Goal: Complete application form

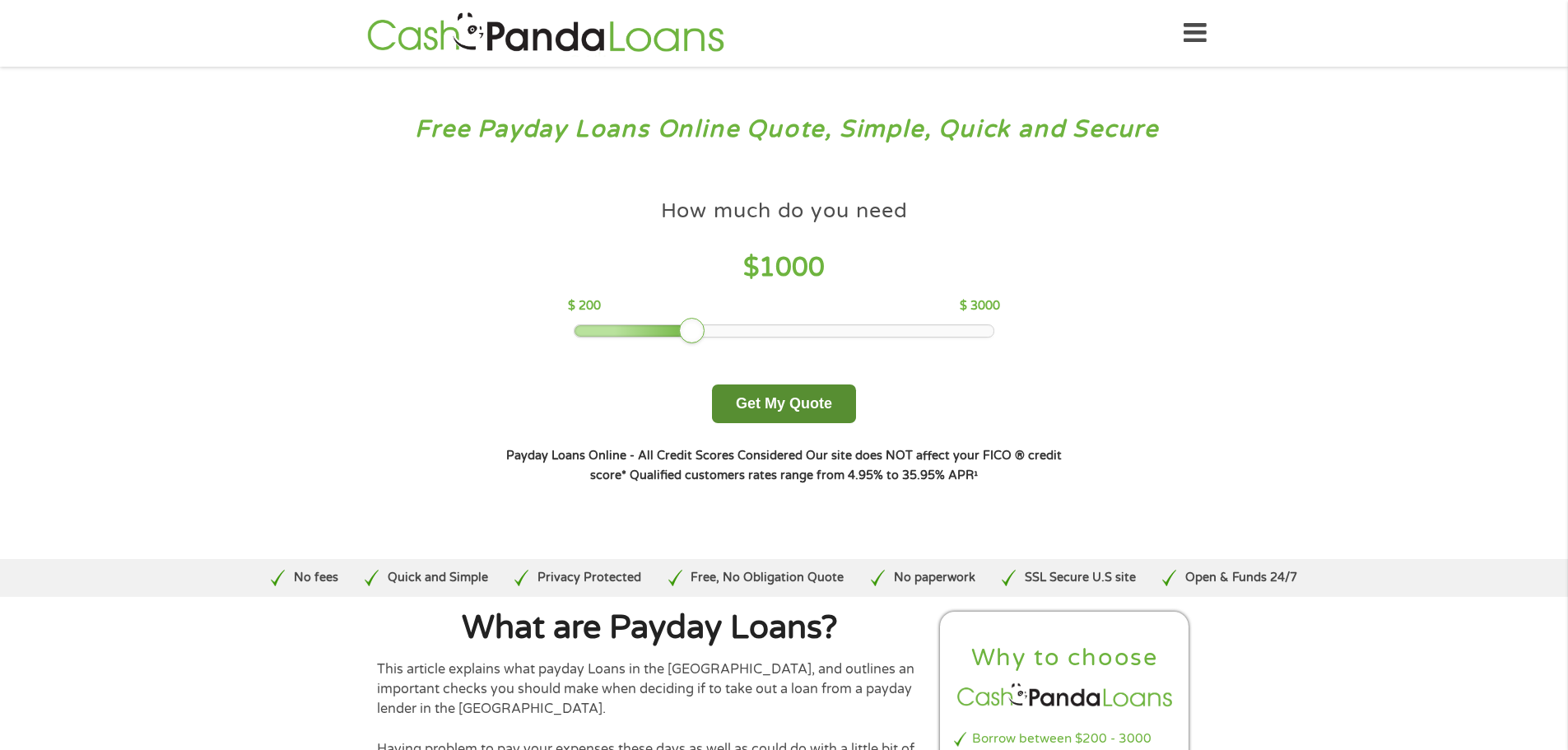
click at [814, 418] on button "Get My Quote" at bounding box center [784, 404] width 144 height 39
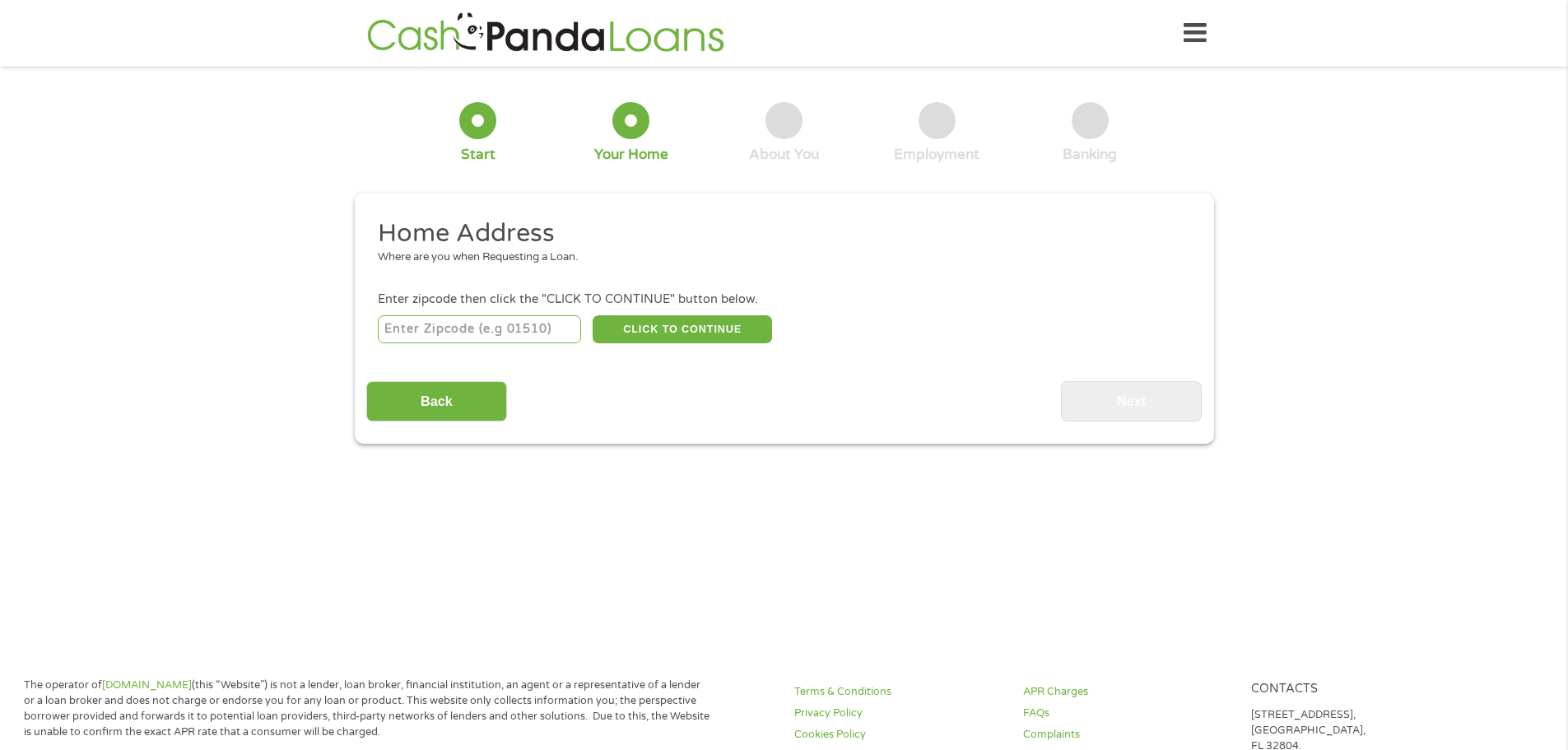
click at [499, 323] on input "number" at bounding box center [479, 329] width 203 height 28
click at [494, 329] on input "number" at bounding box center [479, 329] width 203 height 28
type input "37763"
click at [712, 329] on button "CLICK TO CONTINUE" at bounding box center [682, 329] width 180 height 28
type input "37763"
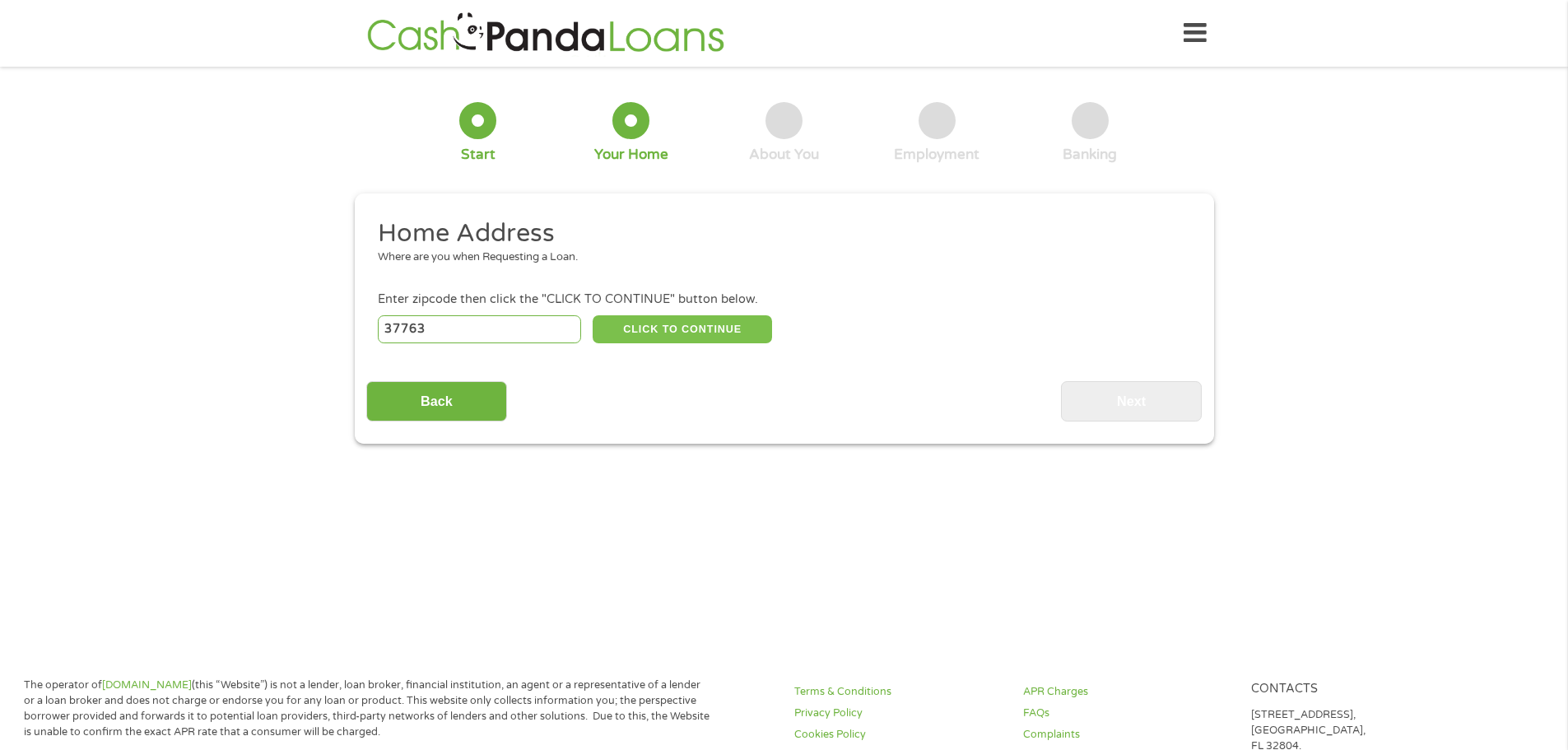
type input "Kingston"
select select "Tennessee"
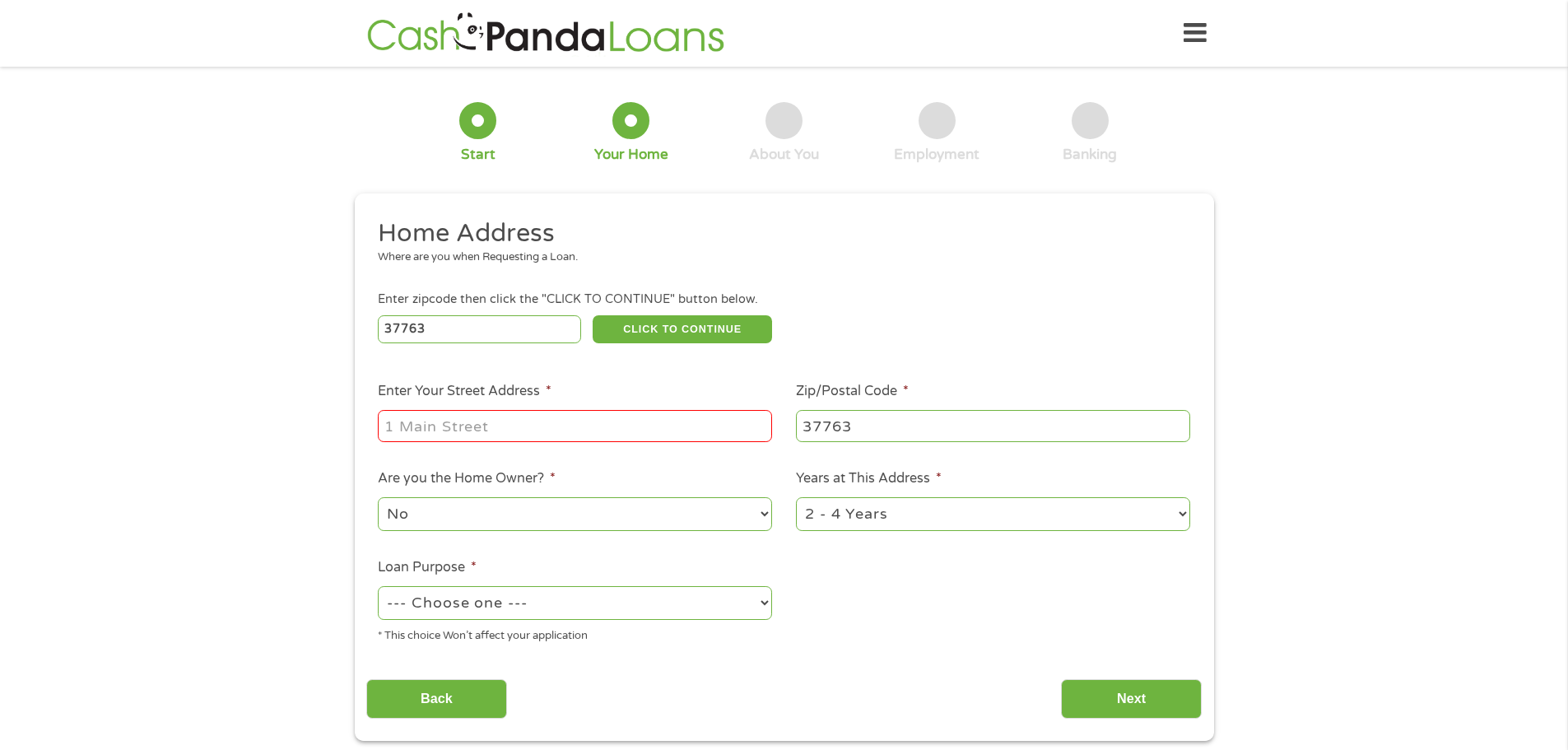
click at [597, 431] on input "Enter Your Street Address *" at bounding box center [575, 425] width 395 height 31
type input "123 Roane Manor Dr"
click at [627, 596] on select "--- Choose one --- Pay Bills Debt Consolidation Home Improvement Major Purchase…" at bounding box center [575, 603] width 395 height 34
select select "shorttermcash"
click at [378, 586] on select "--- Choose one --- Pay Bills Debt Consolidation Home Improvement Major Purchase…" at bounding box center [575, 603] width 395 height 34
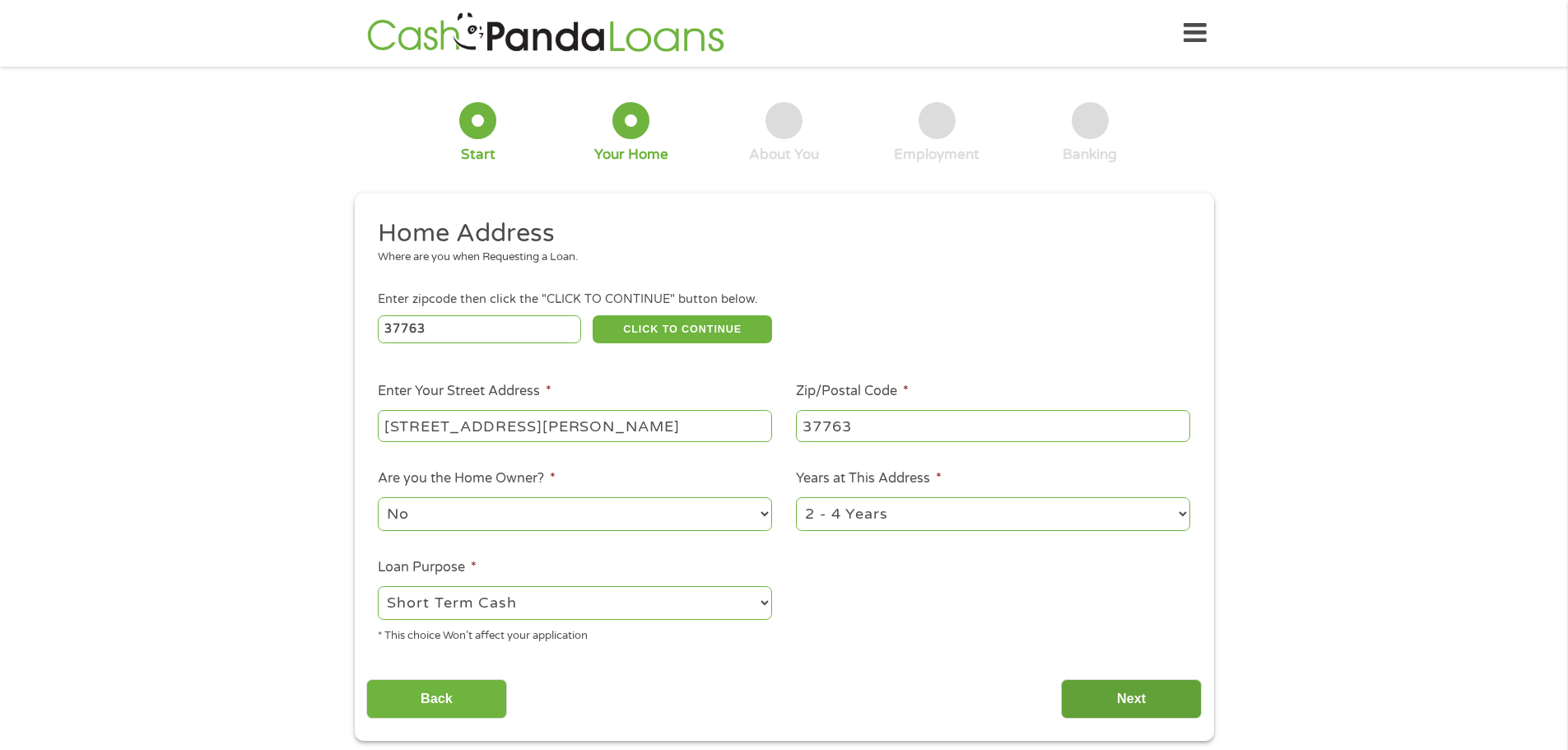
click at [1152, 703] on input "Next" at bounding box center [1131, 699] width 141 height 40
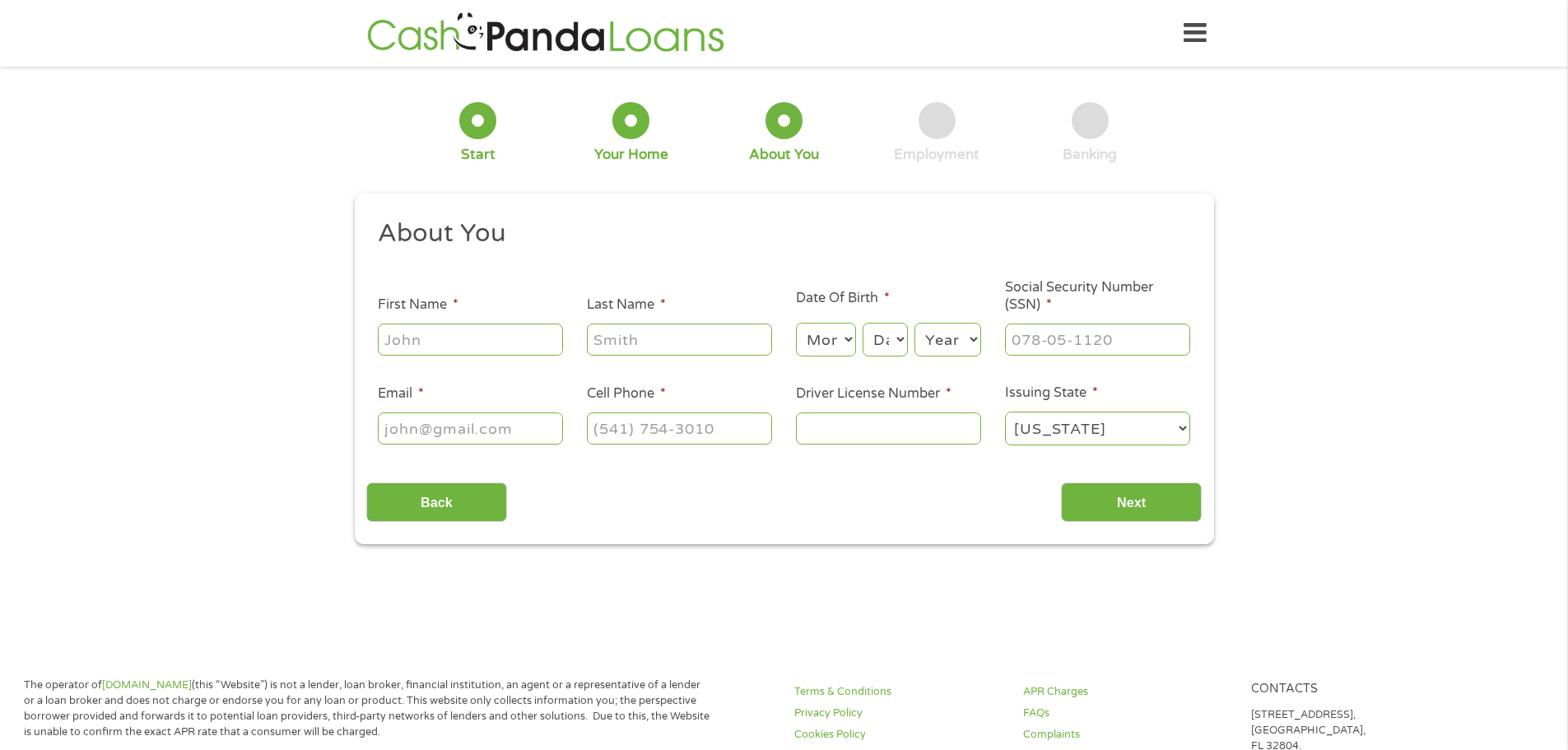
click at [471, 353] on input "First Name *" at bounding box center [470, 339] width 185 height 31
type input "Matthew"
type input "Stevens"
select select "1"
select select "19"
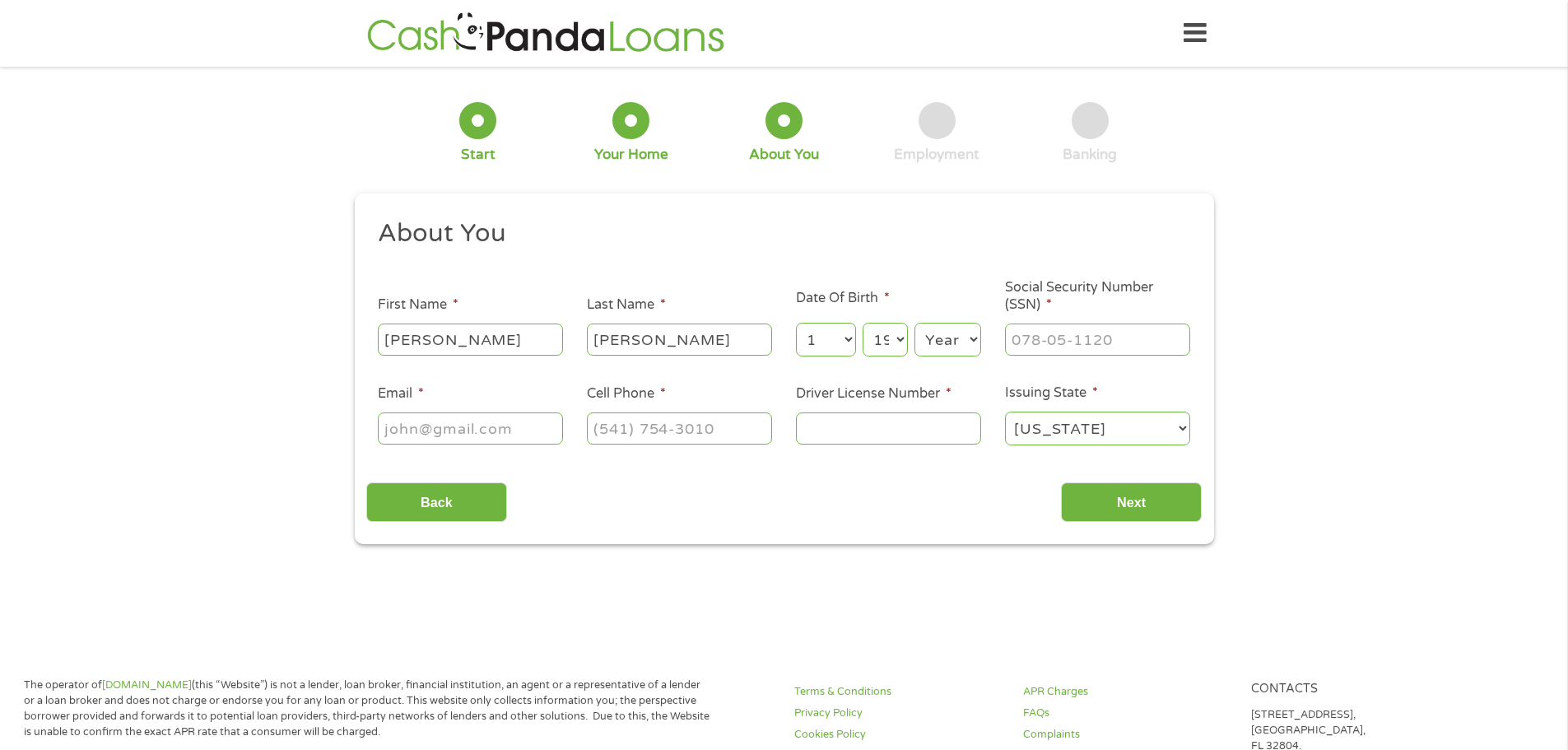
click at [964, 336] on select "Year 2007 2006 2005 2004 2003 2002 2001 2000 1999 1998 1997 1996 1995 1994 1993…" at bounding box center [948, 340] width 67 height 34
select select "1987"
click at [915, 323] on select "Year 2007 2006 2005 2004 2003 2002 2001 2000 1999 1998 1997 1996 1995 1994 1993…" at bounding box center [948, 340] width 67 height 34
click at [1088, 333] on input "___-__-____" at bounding box center [1098, 339] width 185 height 31
type input "409-71-1062"
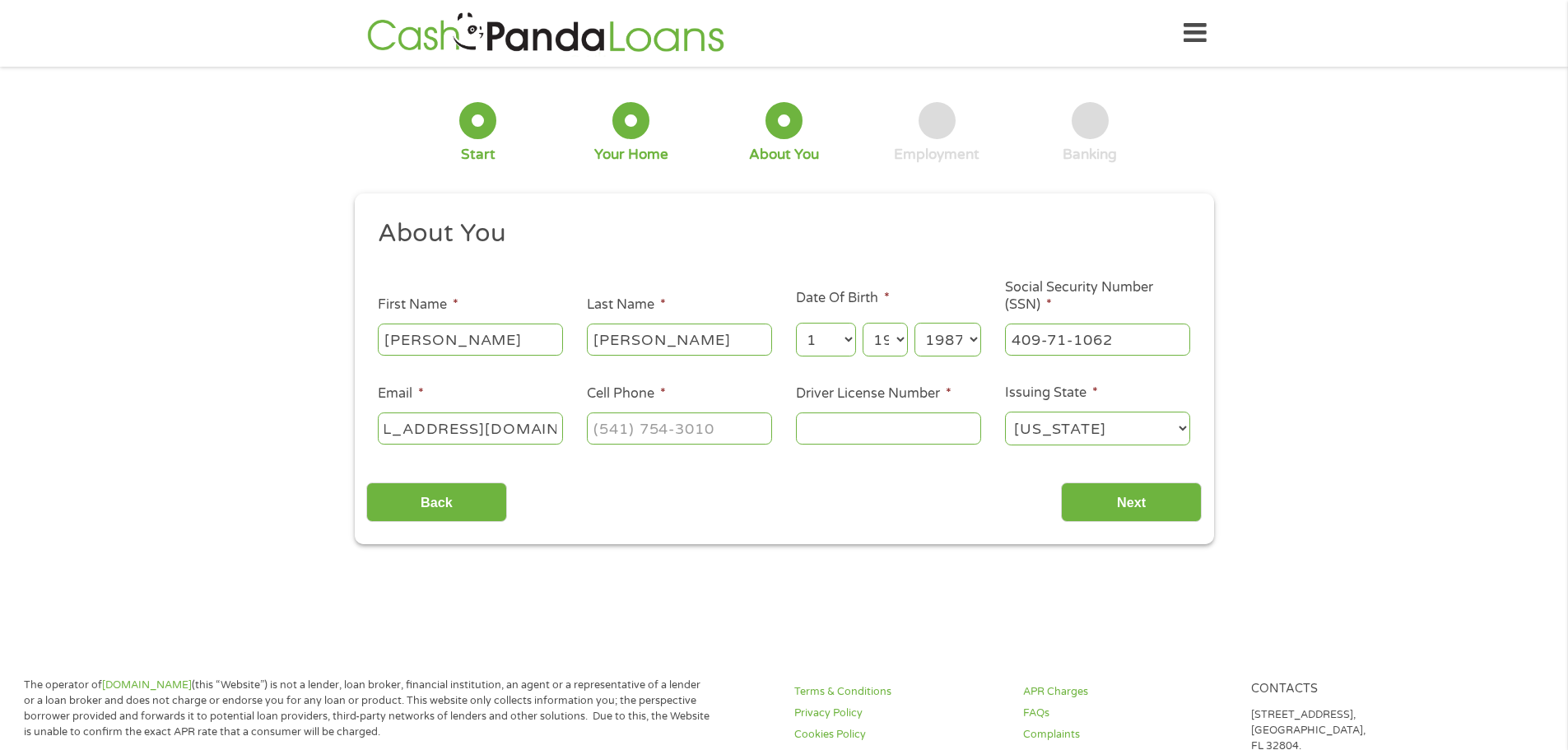
scroll to position [0, 70]
type input "craigstevens3993@yahoo.com"
type input "(865) 221-3993"
click at [852, 421] on input "Driver License Number *" at bounding box center [889, 427] width 185 height 31
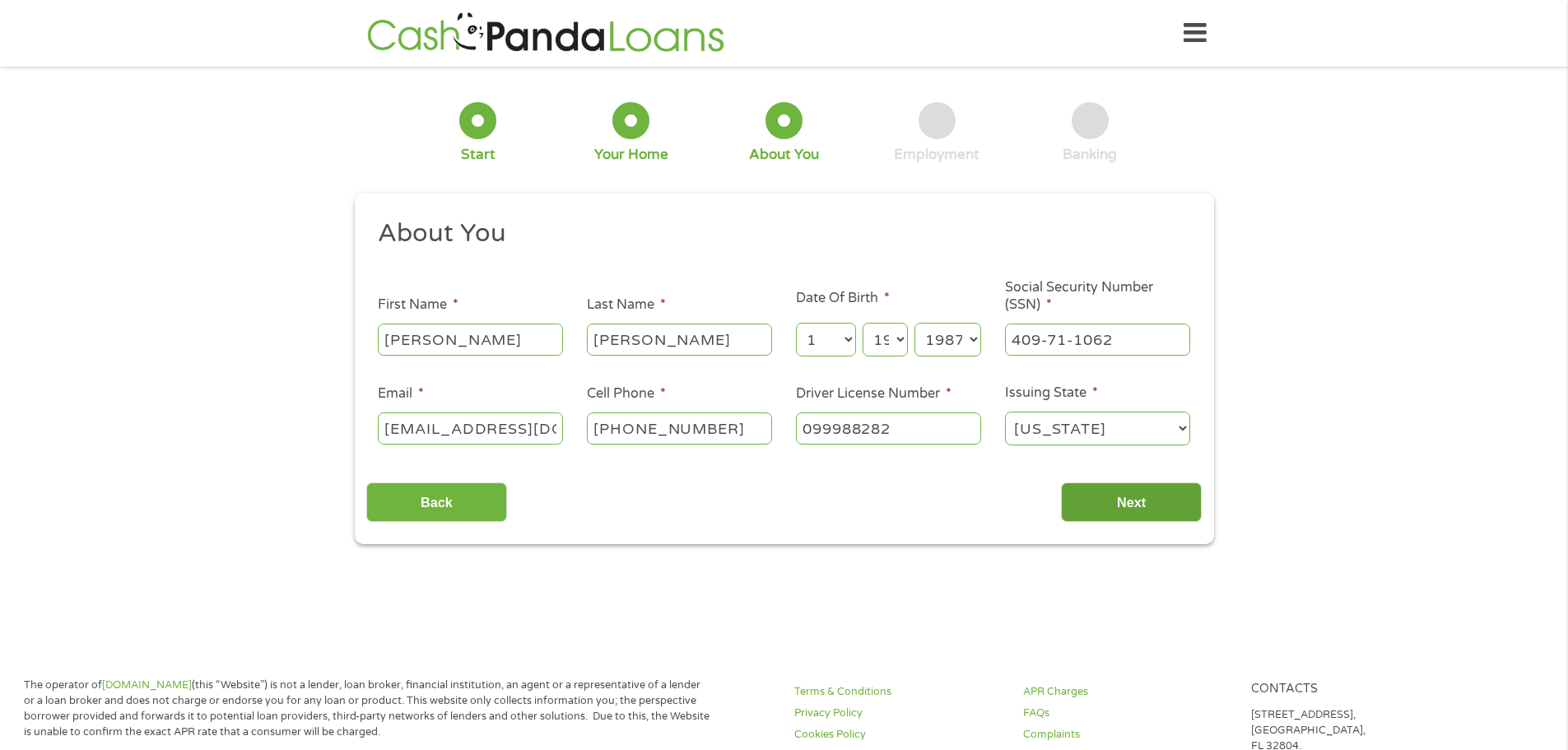
type input "099988282"
click at [1155, 487] on input "Next" at bounding box center [1131, 502] width 141 height 40
click at [1148, 503] on input "Next" at bounding box center [1131, 502] width 141 height 40
click at [1115, 508] on input "Next" at bounding box center [1131, 502] width 141 height 40
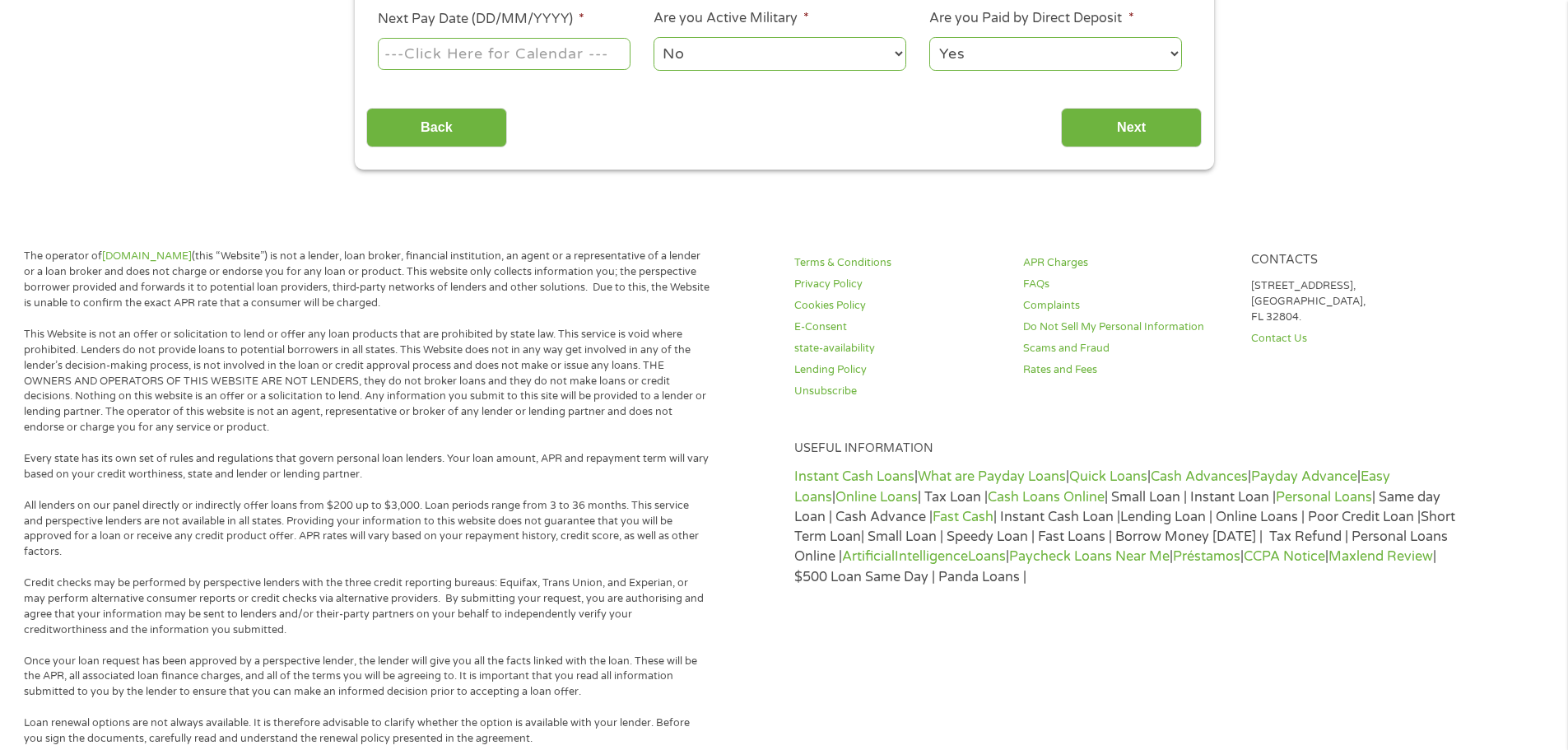
scroll to position [576, 0]
